Goal: Use online tool/utility: Use online tool/utility

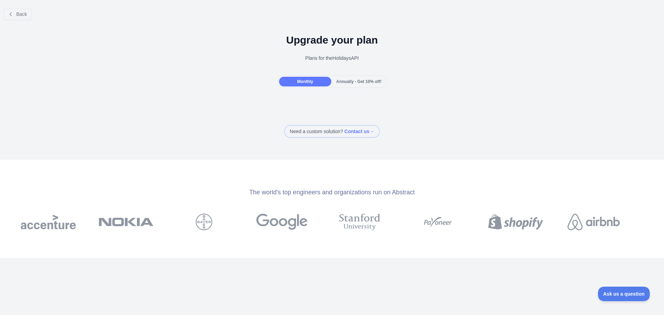
click at [336, 131] on span at bounding box center [331, 131] width 95 height 12
click at [487, 121] on div "Back Upgrade your plan Plans for the Holidays API Monthly Annually - Get 10% of…" at bounding box center [332, 70] width 664 height 135
click at [636, 141] on div "Back Upgrade your plan Plans for the Holidays API Monthly Annually - Get 10% of…" at bounding box center [332, 157] width 664 height 315
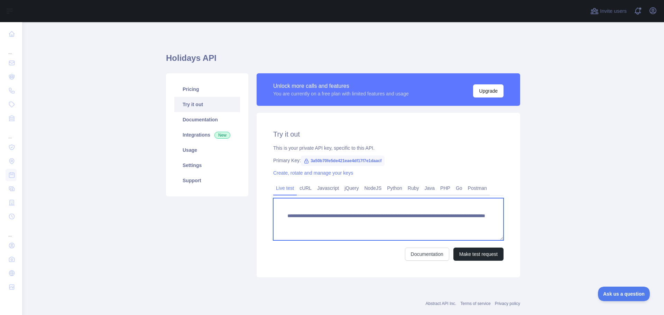
drag, startPoint x: 406, startPoint y: 223, endPoint x: 412, endPoint y: 223, distance: 5.9
click at [410, 223] on textarea "**********" at bounding box center [388, 219] width 230 height 42
type textarea "**********"
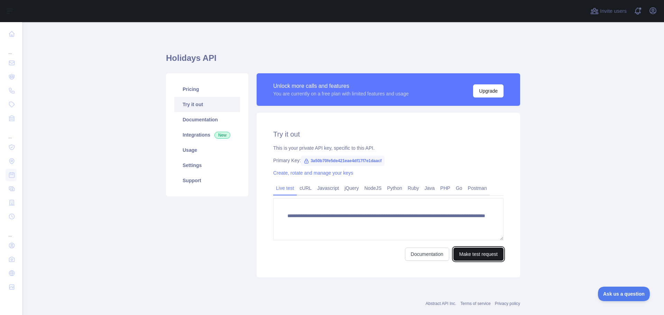
click at [466, 253] on button "Make test request" at bounding box center [479, 254] width 50 height 13
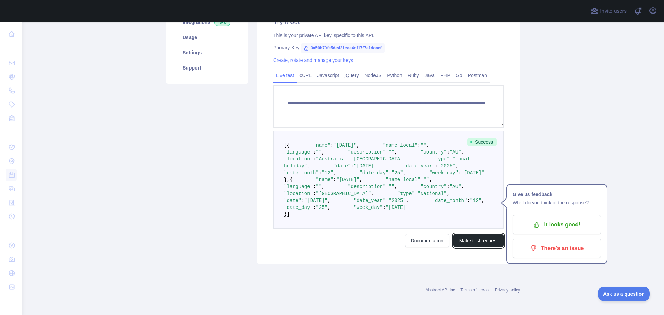
scroll to position [147, 0]
click at [461, 176] on span ""[DATE]"" at bounding box center [472, 173] width 23 height 6
click at [354, 169] on span ""[DATE]"" at bounding box center [365, 166] width 23 height 6
click at [339, 167] on span ""Local holiday"" at bounding box center [378, 162] width 189 height 12
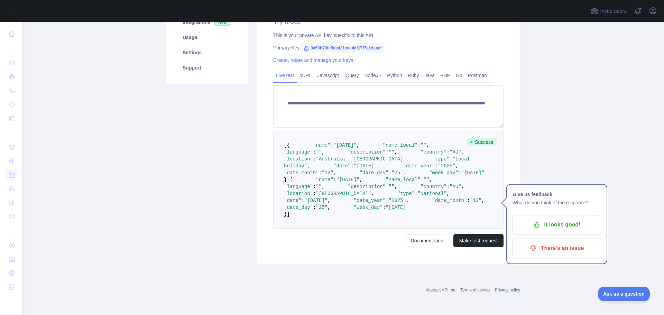
scroll to position [140, 0]
